Goal: Task Accomplishment & Management: Manage account settings

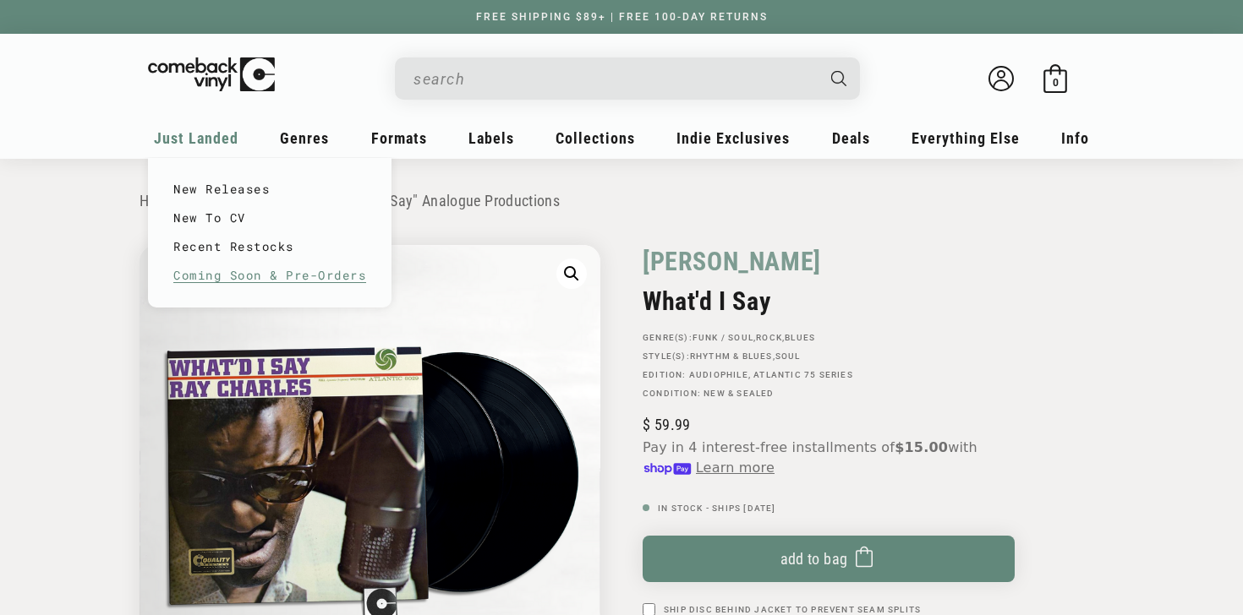
click at [257, 281] on link "Coming Soon & Pre-Orders" at bounding box center [269, 275] width 193 height 29
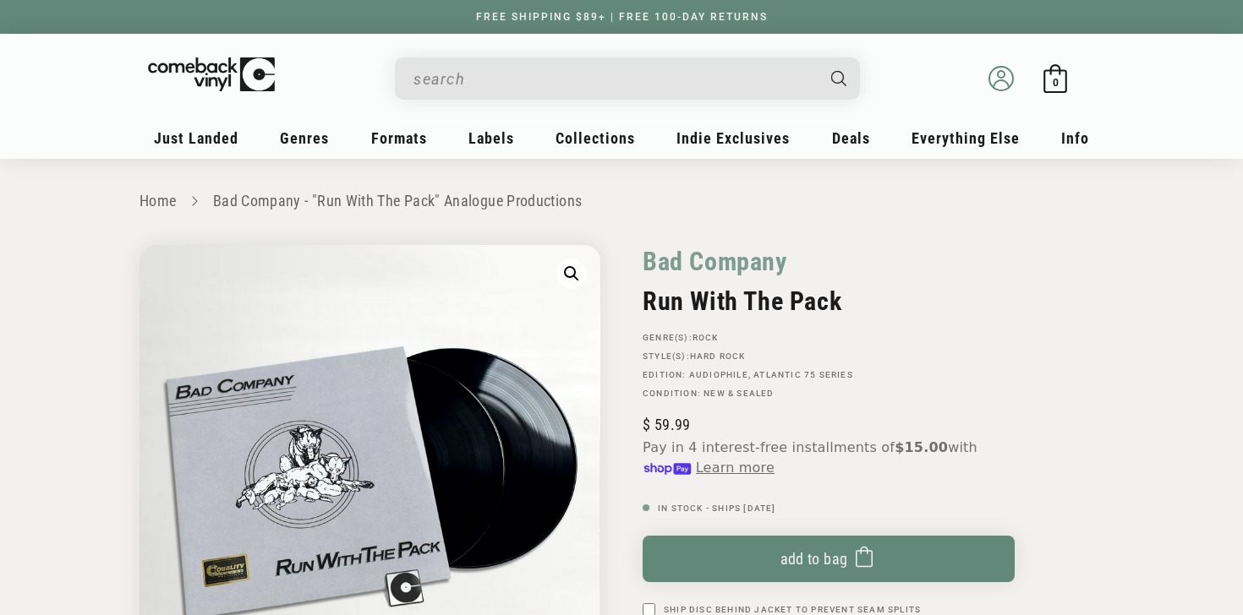
click at [998, 75] on circle at bounding box center [1001, 74] width 7 height 7
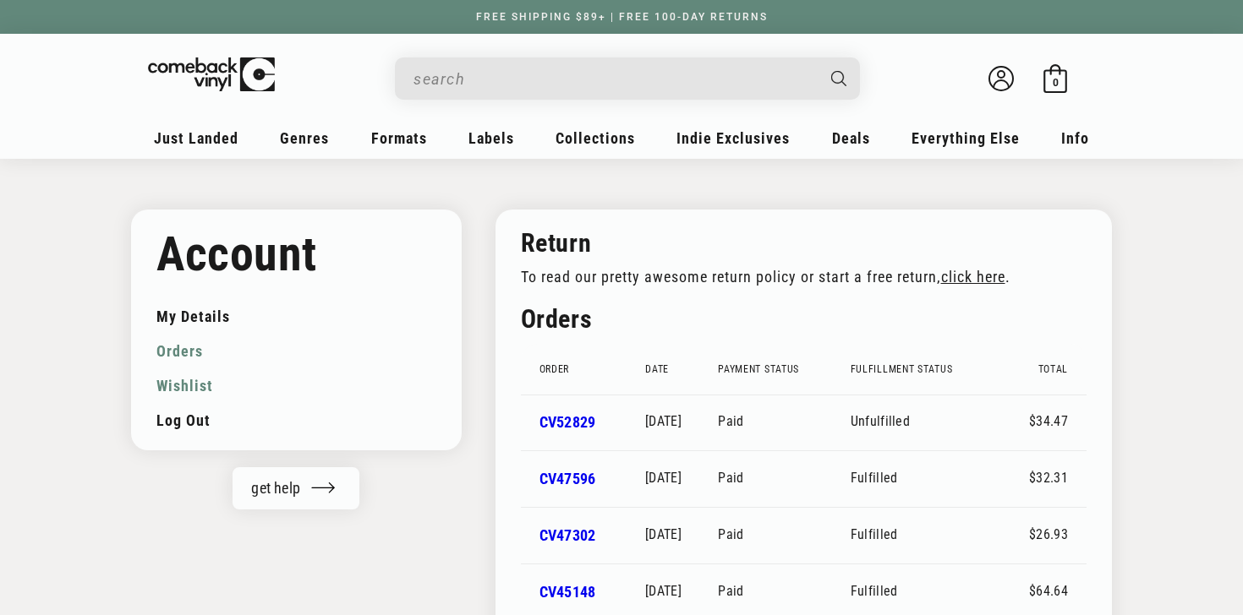
click at [176, 386] on link "Wishlist" at bounding box center [296, 386] width 280 height 35
